Goal: Information Seeking & Learning: Learn about a topic

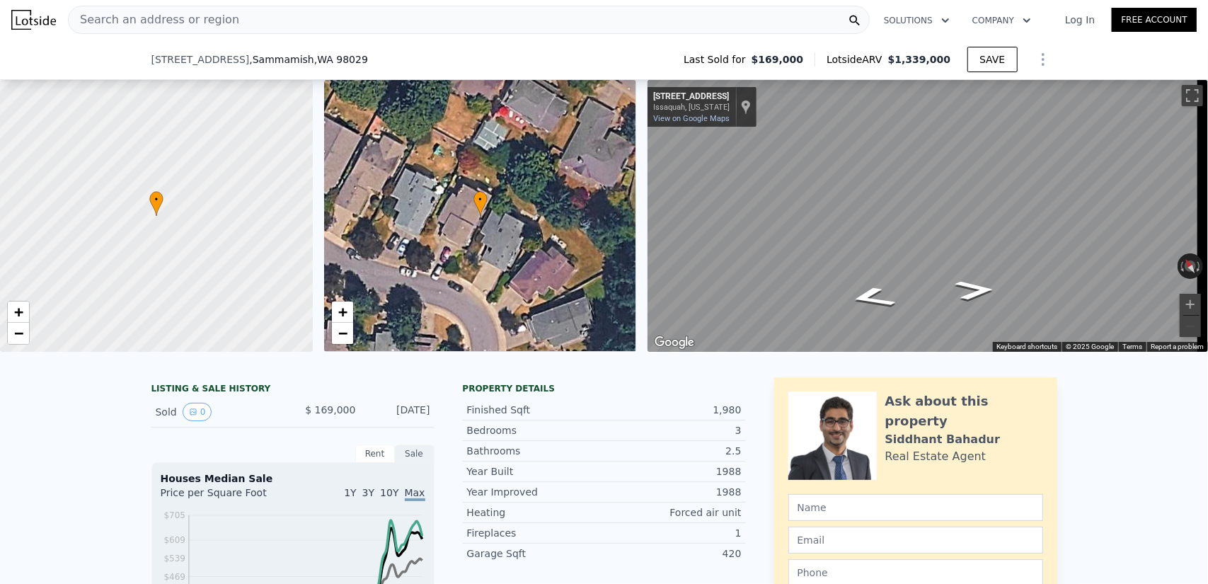
scroll to position [277, 0]
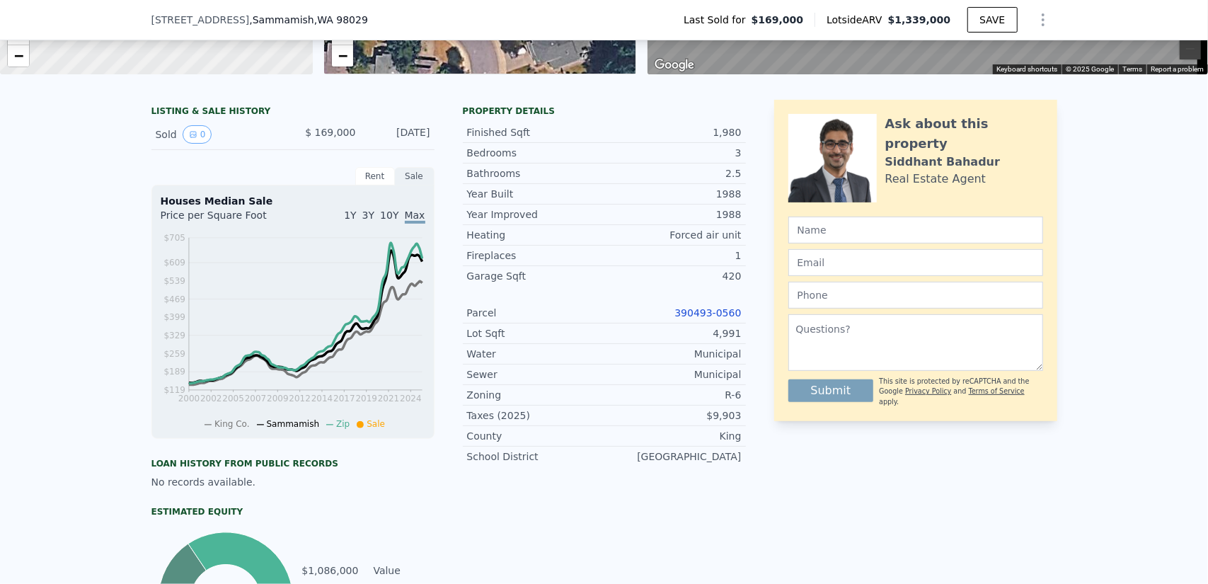
click at [396, 221] on span "10Y" at bounding box center [389, 214] width 18 height 11
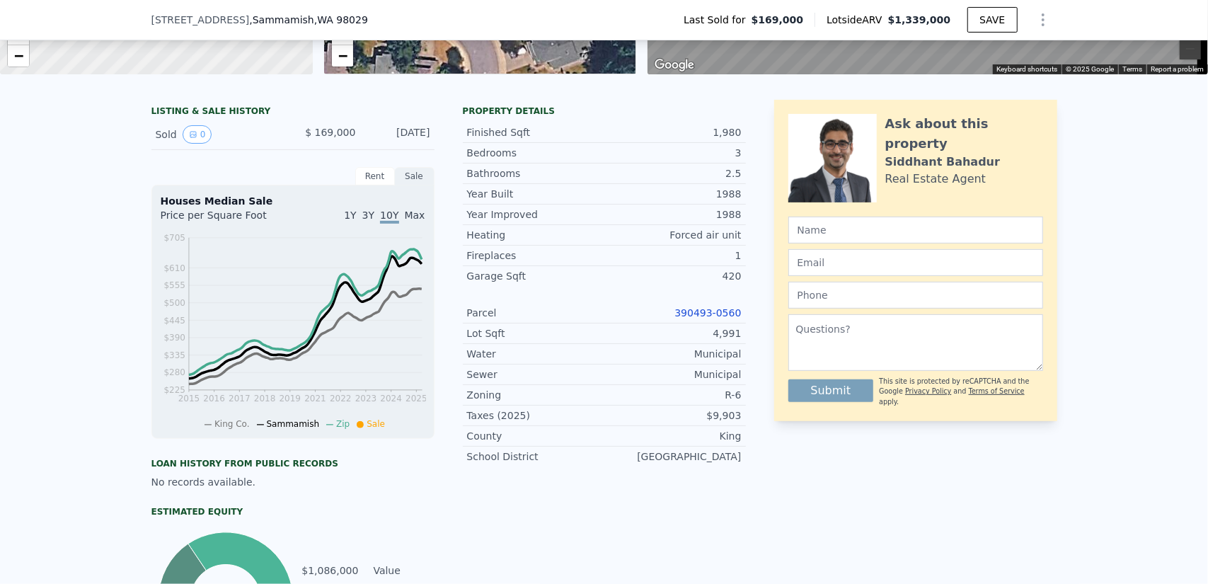
click at [406, 221] on span "Max" at bounding box center [415, 214] width 21 height 11
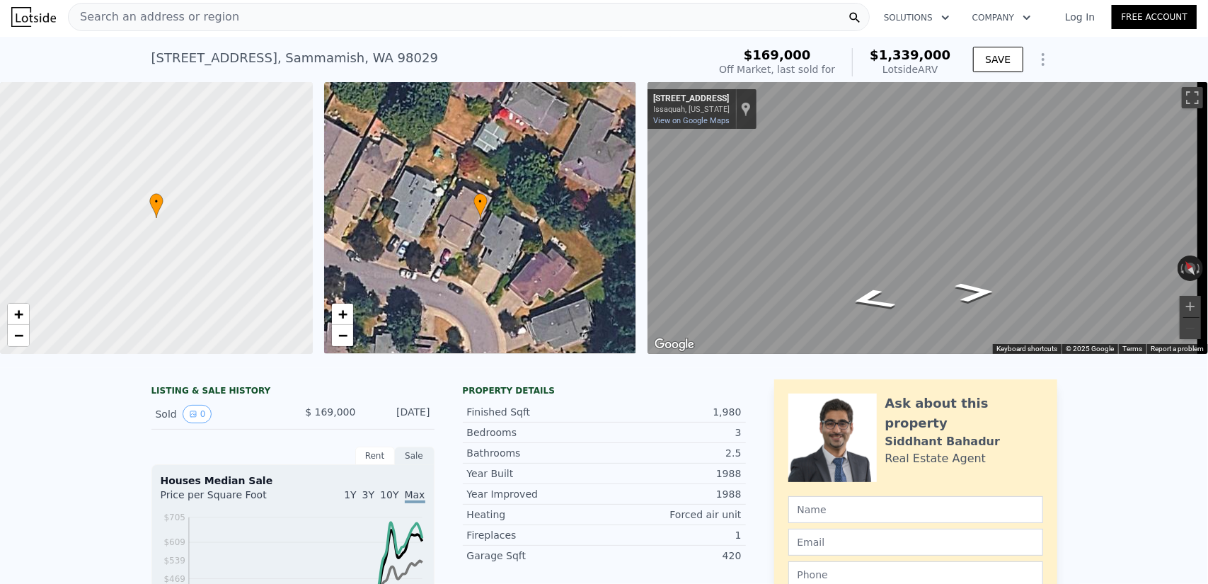
scroll to position [0, 0]
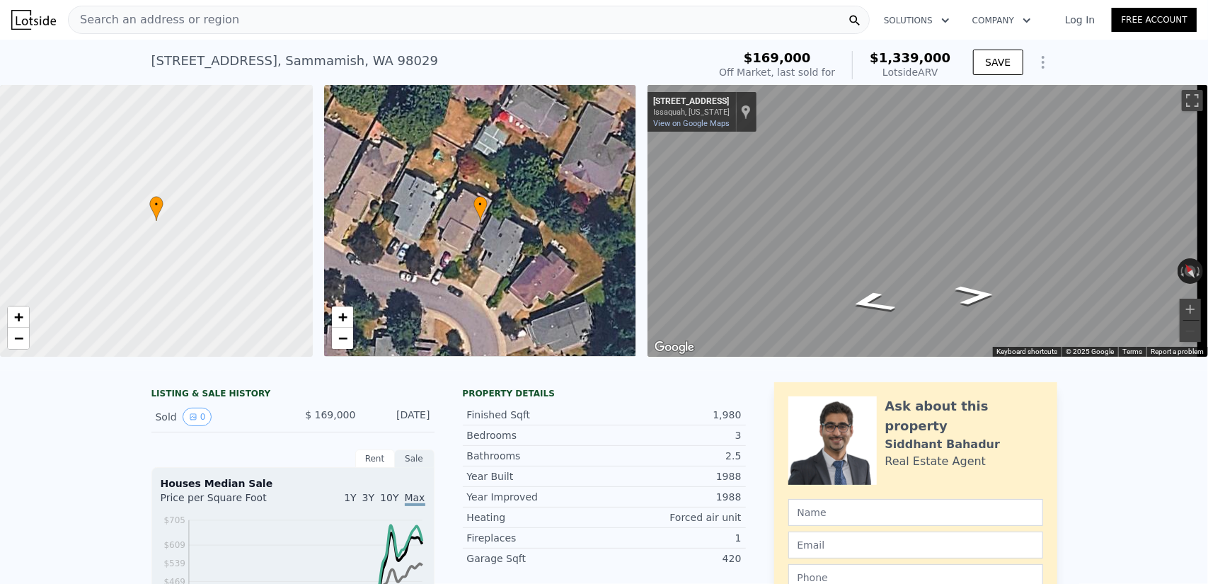
click at [357, 32] on div "Search an address or region" at bounding box center [469, 20] width 802 height 28
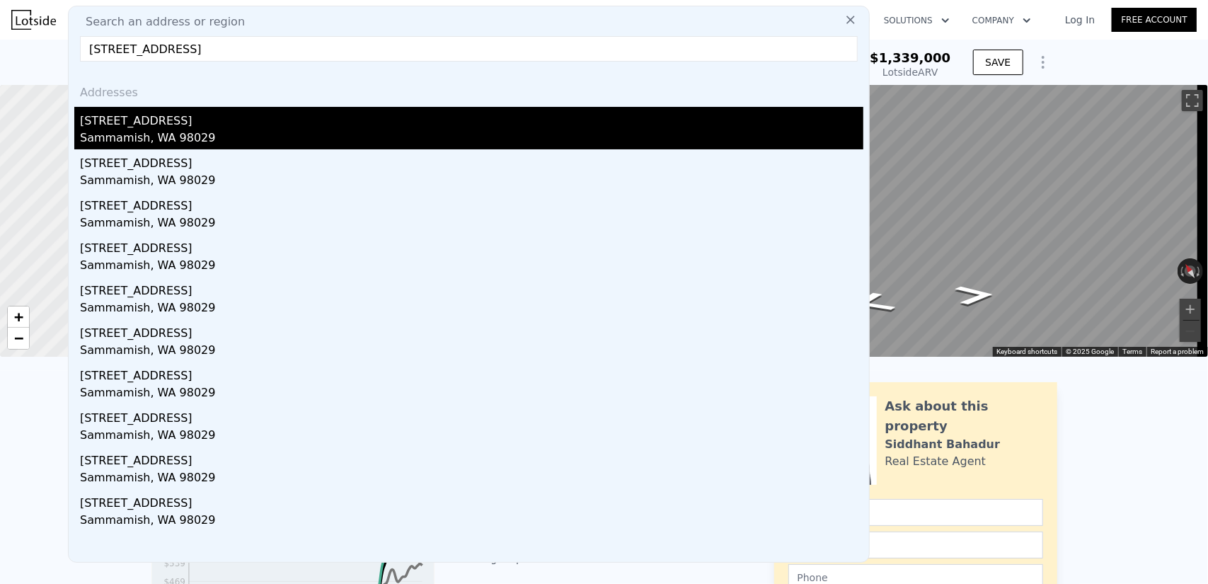
type input "[STREET_ADDRESS]"
click at [256, 117] on div "[STREET_ADDRESS]" at bounding box center [471, 118] width 783 height 23
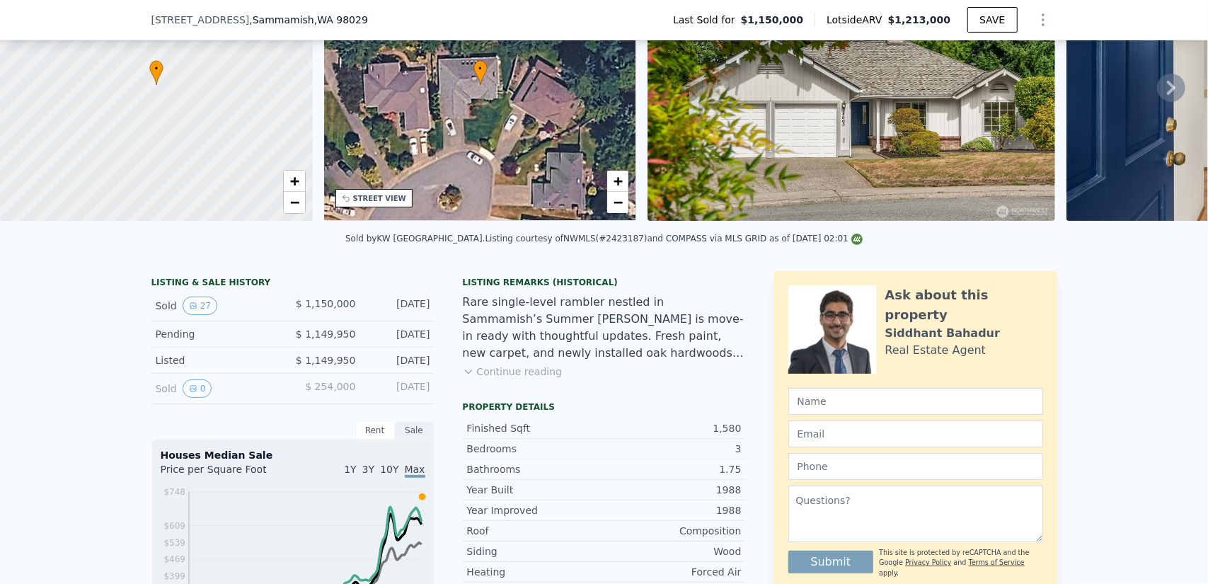
scroll to position [354, 0]
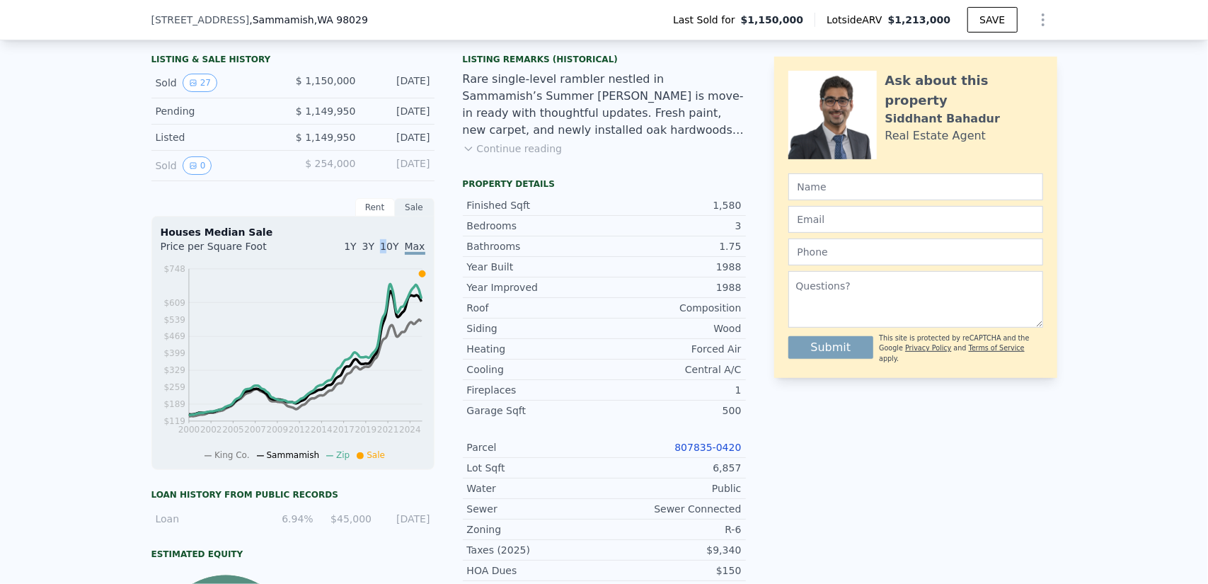
click at [385, 250] on span "10Y" at bounding box center [389, 246] width 18 height 11
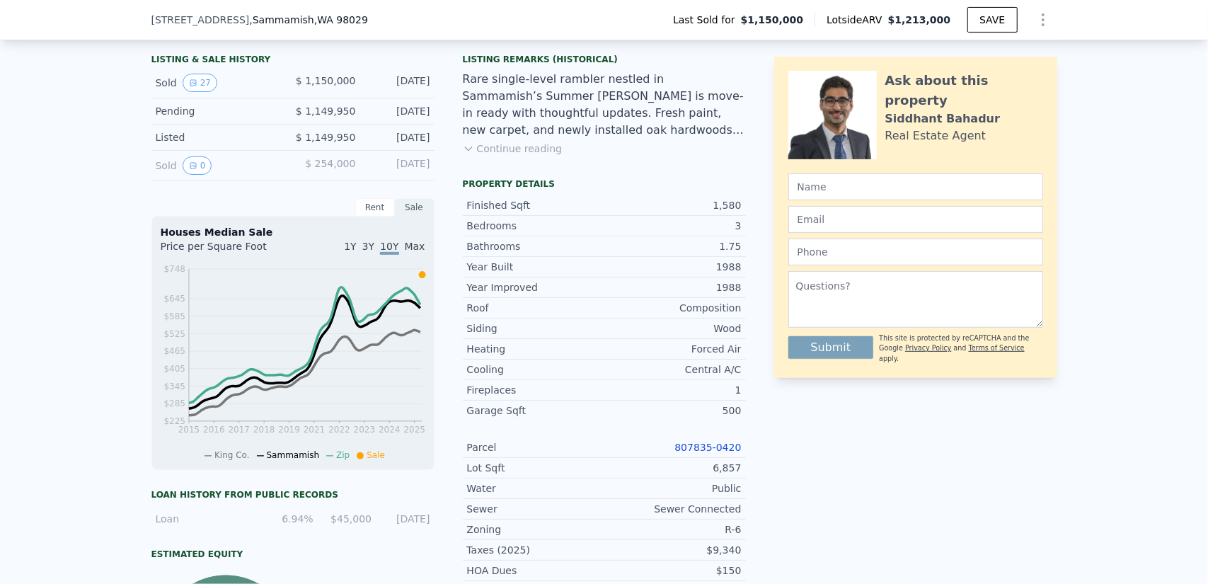
click at [369, 250] on span "3Y" at bounding box center [368, 246] width 12 height 11
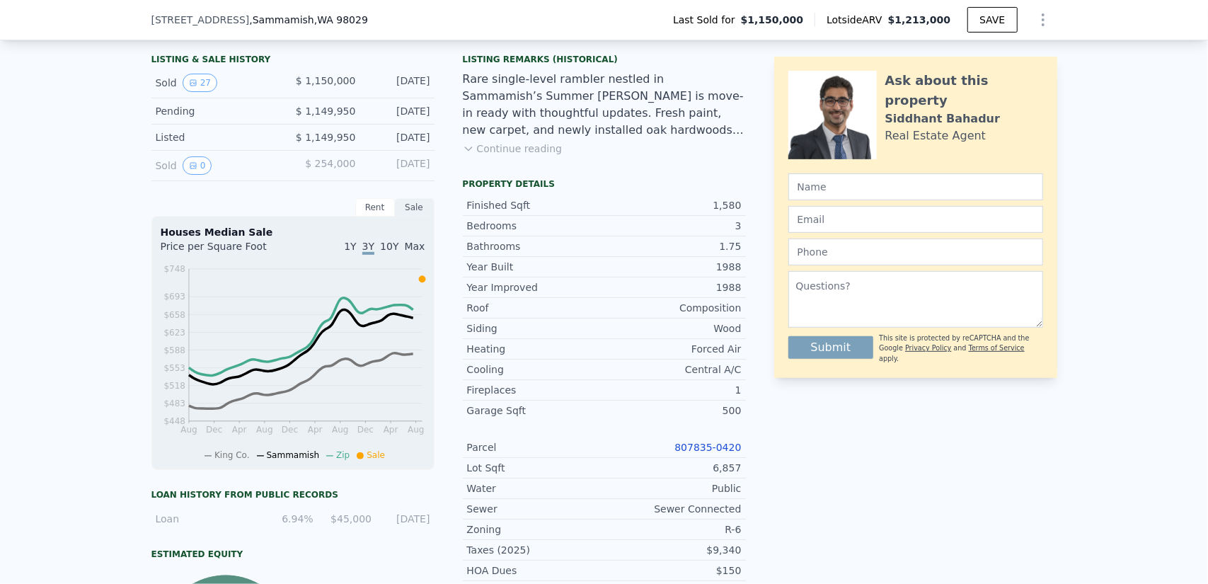
click at [406, 251] on span "Max" at bounding box center [415, 246] width 21 height 11
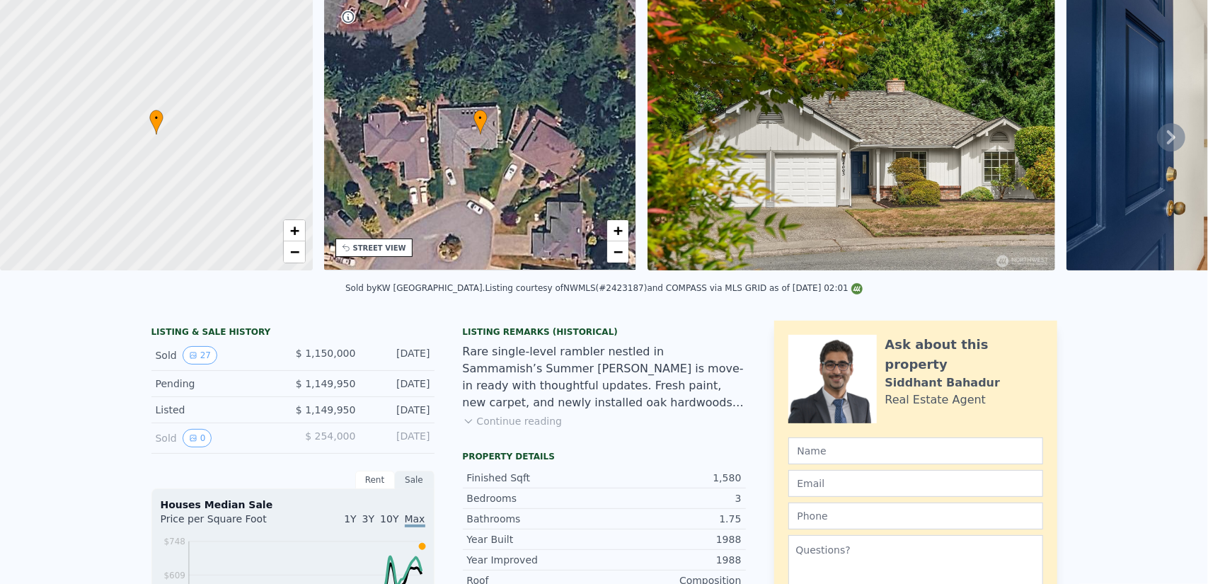
scroll to position [0, 0]
